Goal: Task Accomplishment & Management: Complete application form

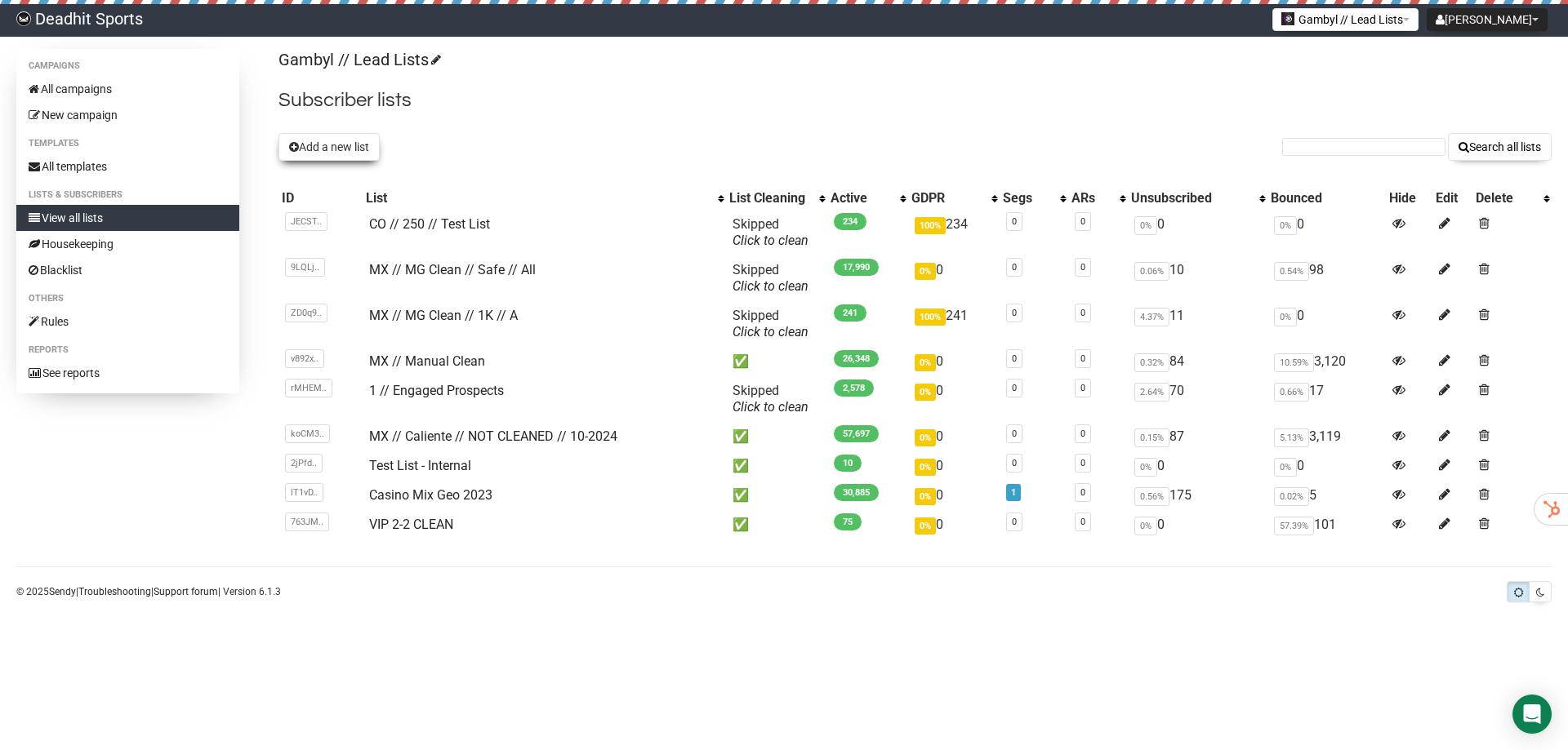
click at [335, 148] on button "Add a new list" at bounding box center [329, 146] width 101 height 27
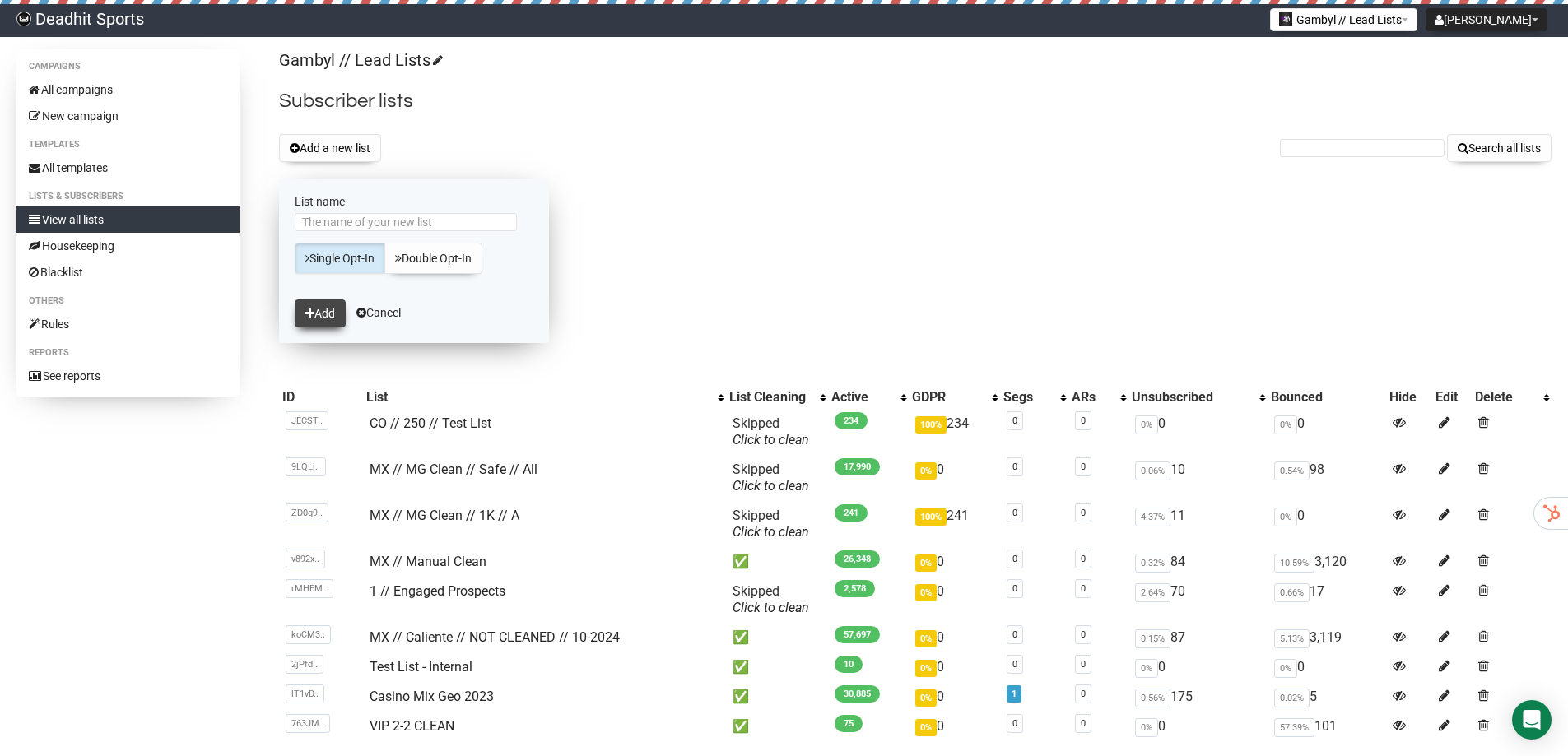
click at [329, 314] on button "Add" at bounding box center [321, 313] width 51 height 28
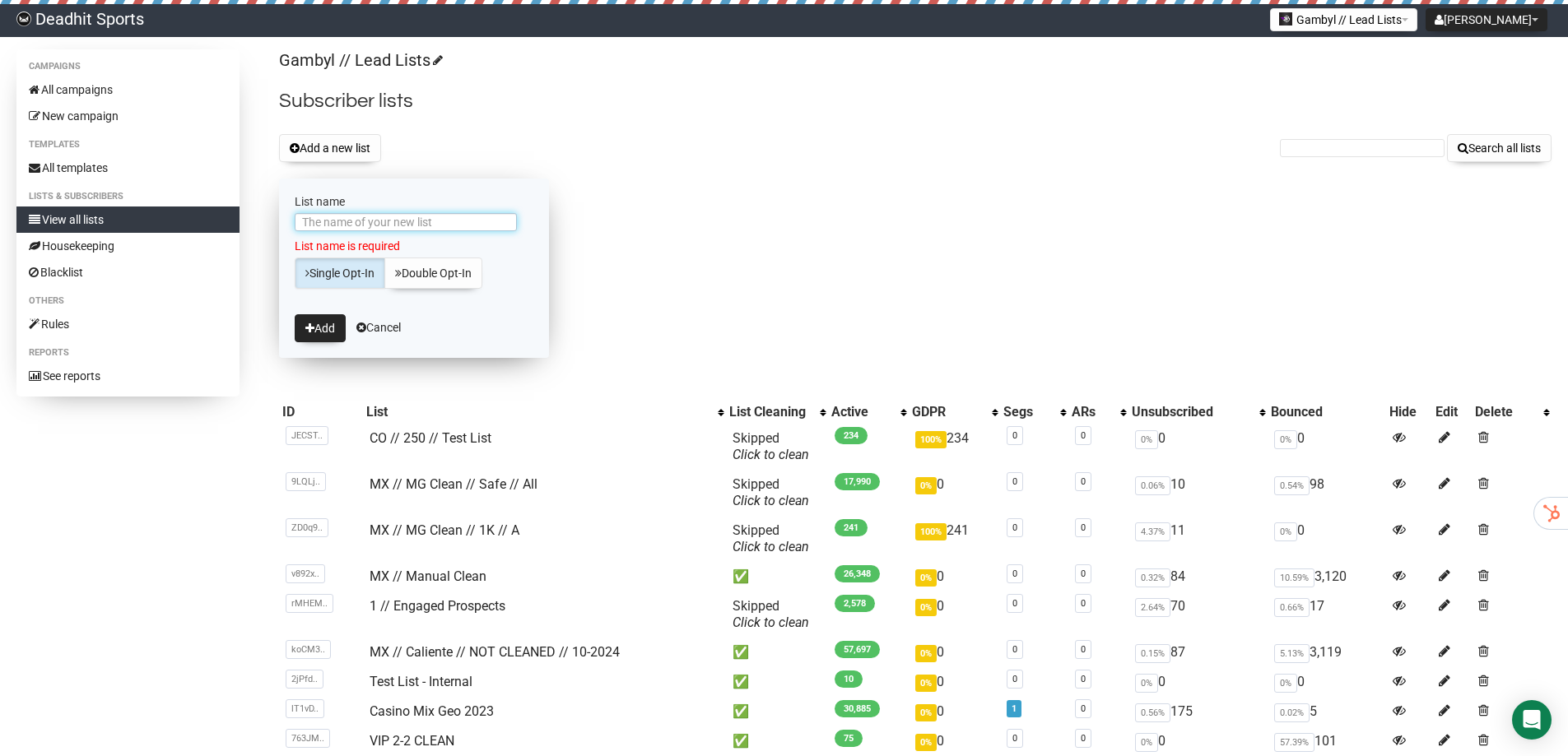
click at [387, 223] on input "List name" at bounding box center [406, 222] width 223 height 18
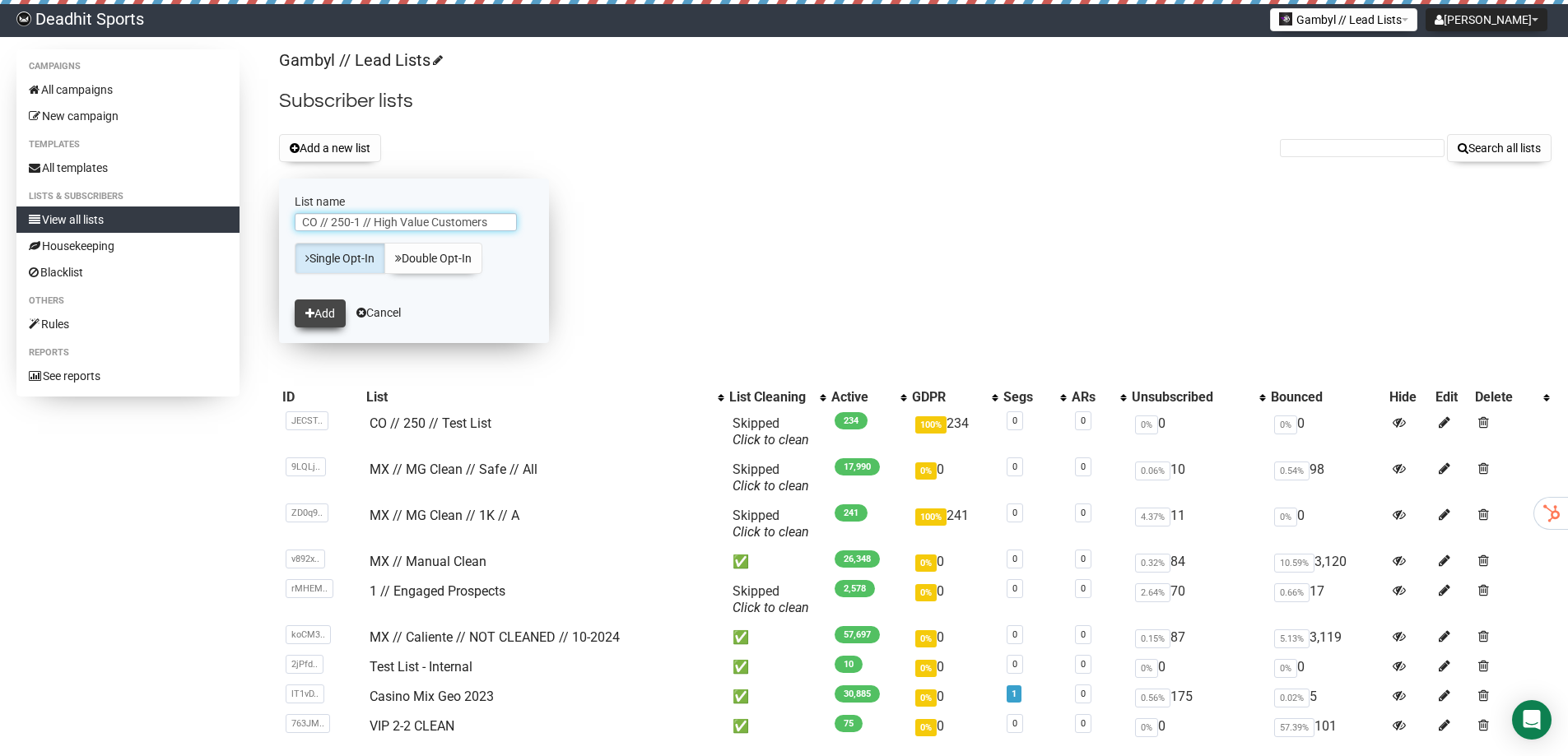
type input "CO // 250-1 // High Value Customers"
click at [321, 314] on button "Add" at bounding box center [321, 313] width 51 height 28
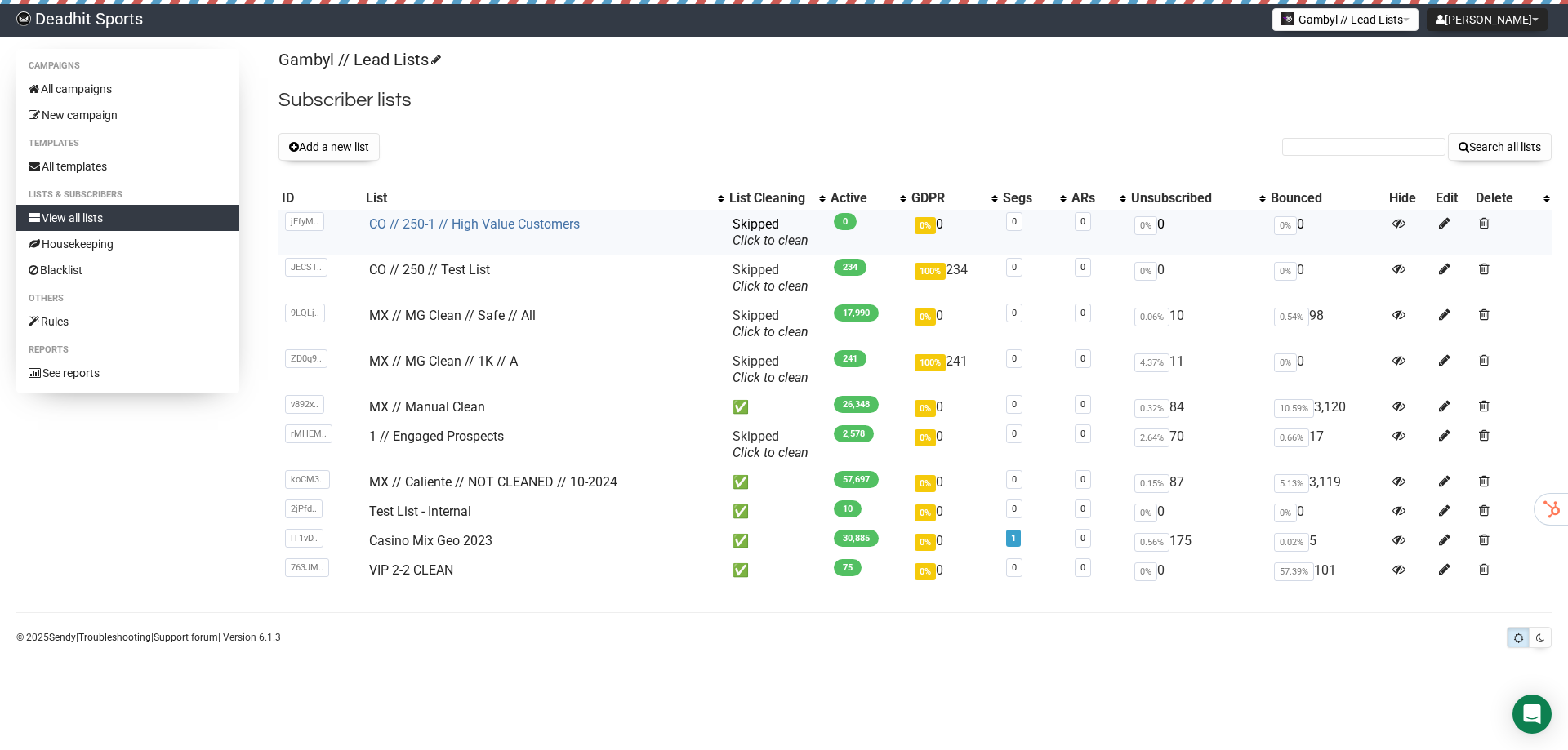
click at [451, 218] on link "CO // 250-1 // High Value Customers" at bounding box center [474, 224] width 211 height 15
click at [498, 221] on link "CO // 250-1 // High Value Customers" at bounding box center [474, 224] width 211 height 15
click at [397, 220] on link "CO // 250-1 // High Value Customers" at bounding box center [474, 224] width 211 height 15
click at [481, 224] on link "CO // 250-1 // High Value Customers" at bounding box center [474, 224] width 211 height 15
click at [418, 225] on link "CO // 250-1 // High Value Customers" at bounding box center [474, 224] width 211 height 15
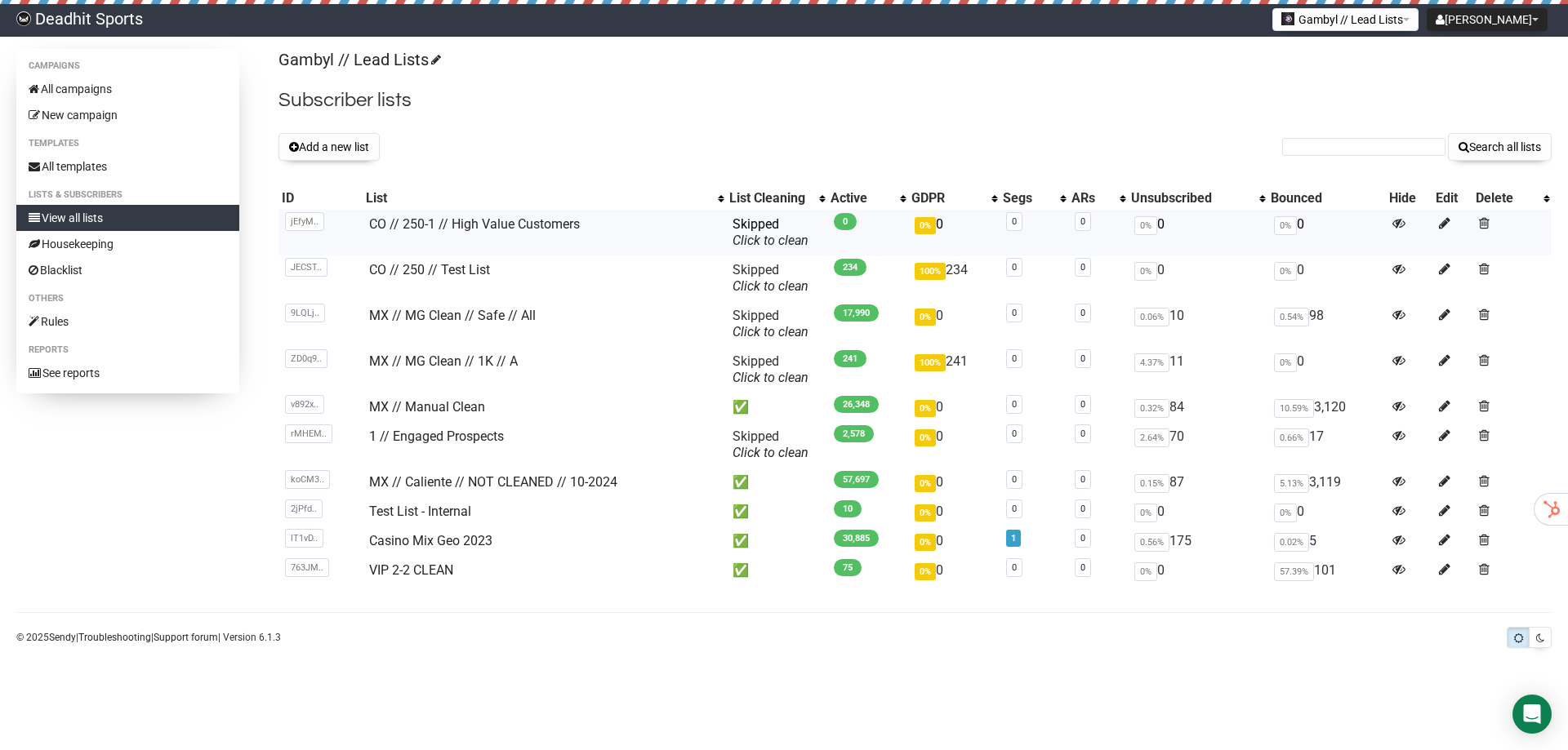
click at [838, 226] on span "0" at bounding box center [845, 222] width 23 height 17
click at [421, 222] on link "CO // 250-1 // High Value Customers" at bounding box center [474, 224] width 211 height 15
click at [480, 217] on link "CO // 250-1 // High Value Customers" at bounding box center [474, 224] width 211 height 15
